Goal: Navigation & Orientation: Find specific page/section

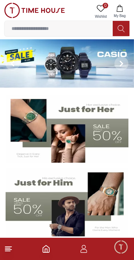
click at [121, 10] on icon "button" at bounding box center [119, 8] width 7 height 7
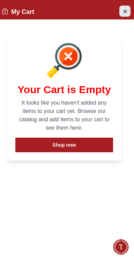
click at [122, 15] on icon "Close Account" at bounding box center [125, 11] width 6 height 9
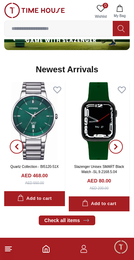
scroll to position [424, 0]
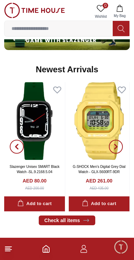
click at [9, 247] on line at bounding box center [8, 247] width 6 height 0
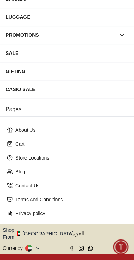
scroll to position [112, 0]
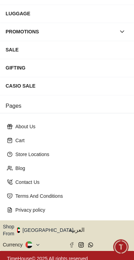
click at [45, 230] on button "Shop From [GEOGRAPHIC_DATA]" at bounding box center [41, 231] width 76 height 14
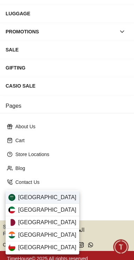
click at [56, 200] on div "Saudi Arabia" at bounding box center [42, 197] width 73 height 13
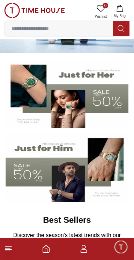
scroll to position [36, 0]
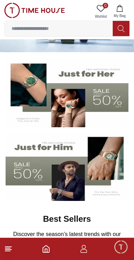
click at [8, 248] on icon at bounding box center [8, 249] width 8 height 8
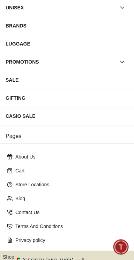
scroll to position [112, 0]
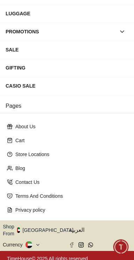
click at [48, 229] on button "Shop From UAE" at bounding box center [41, 231] width 76 height 14
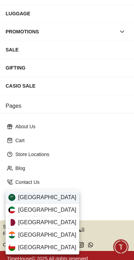
click at [52, 199] on div "Saudi Arabia" at bounding box center [42, 197] width 73 height 13
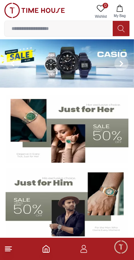
click at [10, 250] on icon at bounding box center [8, 249] width 8 height 8
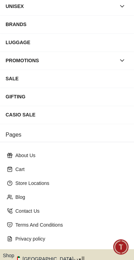
scroll to position [112, 0]
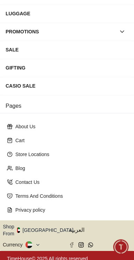
click at [76, 228] on icon "button" at bounding box center [77, 230] width 2 height 5
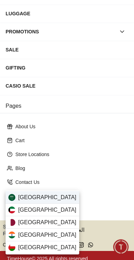
click at [54, 198] on div "Saudi Arabia" at bounding box center [42, 197] width 73 height 13
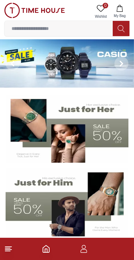
click at [12, 249] on icon at bounding box center [8, 249] width 8 height 8
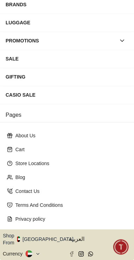
scroll to position [112, 0]
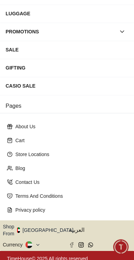
click at [46, 229] on button "Shop From [GEOGRAPHIC_DATA]" at bounding box center [41, 231] width 76 height 14
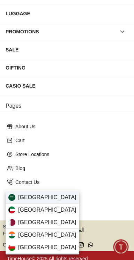
click at [54, 198] on div "[GEOGRAPHIC_DATA]" at bounding box center [42, 197] width 73 height 13
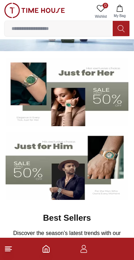
click at [110, 161] on img at bounding box center [67, 166] width 123 height 68
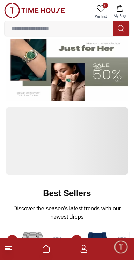
scroll to position [37, 0]
